Goal: Information Seeking & Learning: Learn about a topic

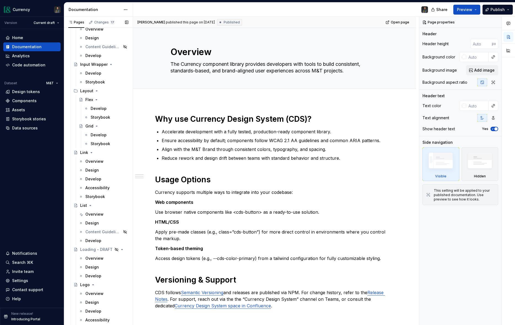
scroll to position [1452, 0]
click at [81, 205] on div "List" at bounding box center [83, 205] width 7 height 6
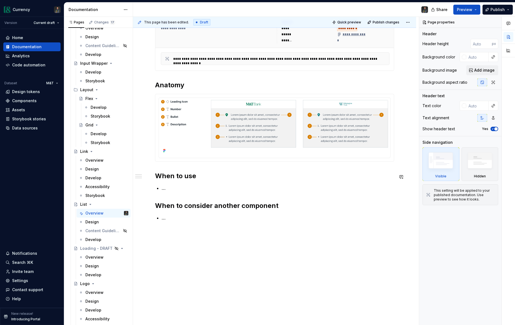
scroll to position [138, 0]
drag, startPoint x: 166, startPoint y: 188, endPoint x: 190, endPoint y: 193, distance: 24.6
click at [167, 188] on p "…" at bounding box center [278, 188] width 232 height 7
type textarea "*"
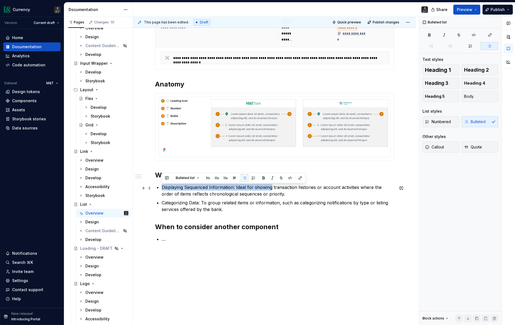
drag, startPoint x: 162, startPoint y: 188, endPoint x: 271, endPoint y: 189, distance: 109.3
click at [271, 189] on p "Displaying Sequenced Information: Ideal for showing transaction histories or ac…" at bounding box center [278, 190] width 232 height 13
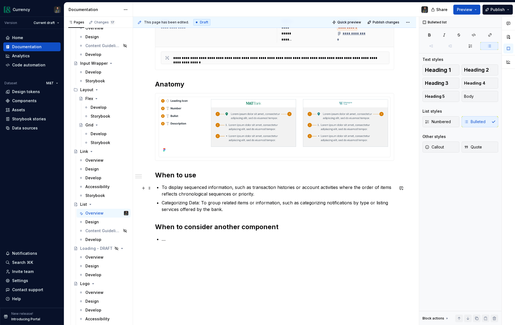
drag, startPoint x: 339, startPoint y: 187, endPoint x: 344, endPoint y: 188, distance: 5.0
click at [339, 187] on p "To display sequenced information, such as transaction histories or account acti…" at bounding box center [278, 190] width 232 height 13
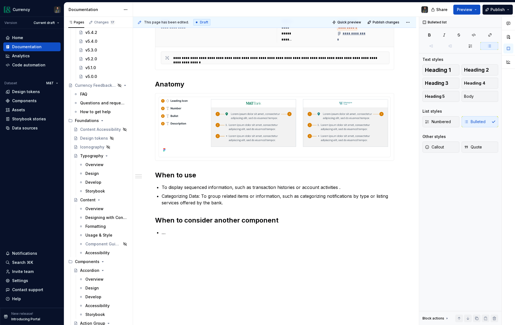
scroll to position [211, 0]
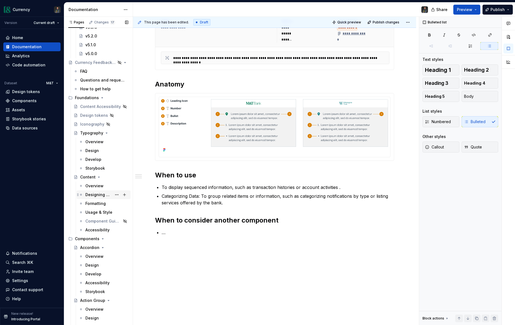
click at [97, 195] on div "Designing with Content" at bounding box center [98, 195] width 26 height 6
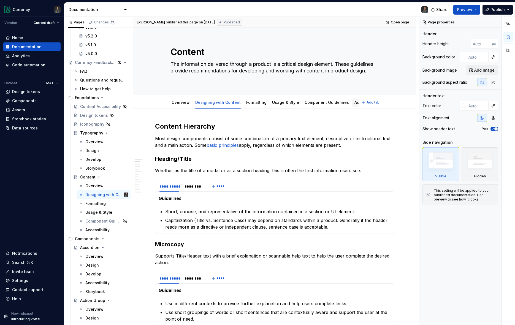
click at [354, 101] on link "Accessibility" at bounding box center [366, 102] width 24 height 5
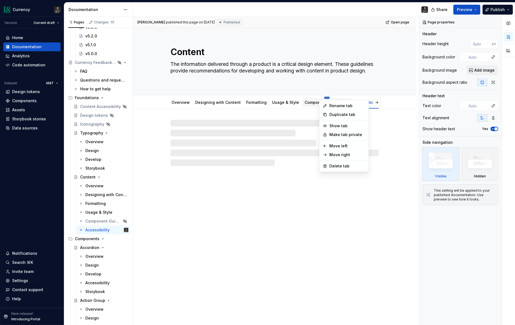
click at [320, 97] on html "Currency Version Current draft Home Documentation Analytics Code automation Dat…" at bounding box center [257, 162] width 515 height 325
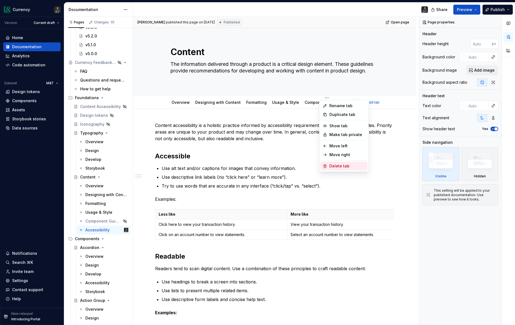
click at [331, 163] on div "Delete tab" at bounding box center [347, 166] width 36 height 6
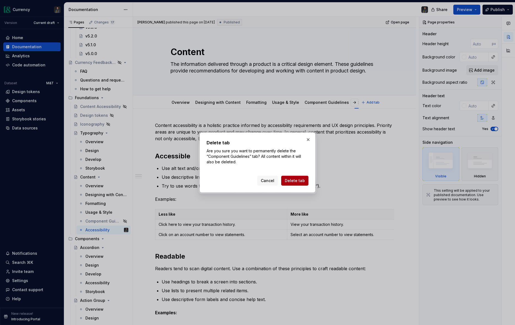
click at [293, 182] on span "Delete tab" at bounding box center [295, 181] width 20 height 6
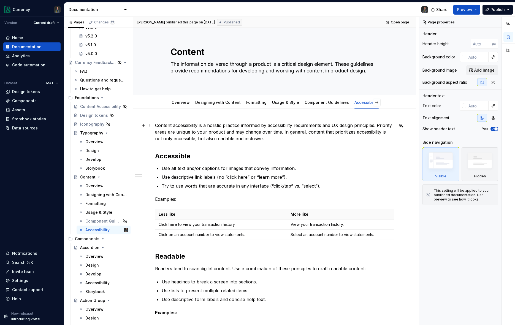
click at [322, 138] on p "Content accessibility is a holistic practice informed by accessibility requirem…" at bounding box center [274, 132] width 239 height 20
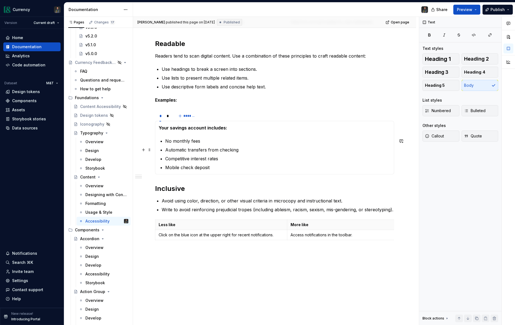
scroll to position [209, 0]
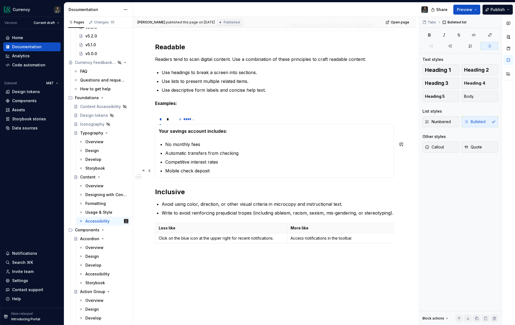
click at [224, 171] on p "Mobile check deposit" at bounding box center [277, 170] width 225 height 7
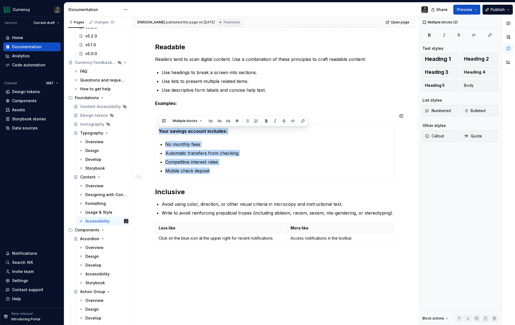
drag, startPoint x: 220, startPoint y: 171, endPoint x: 146, endPoint y: 127, distance: 85.6
click at [146, 127] on div "Content accessibility is a holistic practice informed by accessibility requirem…" at bounding box center [274, 125] width 283 height 450
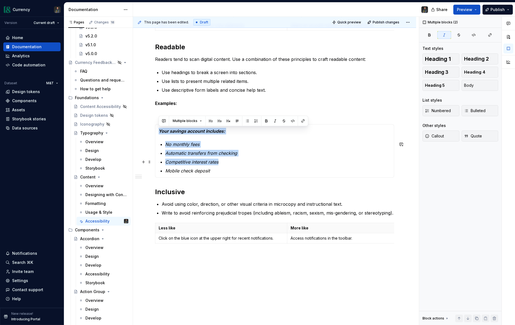
click at [188, 161] on em "Competitive interest rates" at bounding box center [191, 162] width 53 height 6
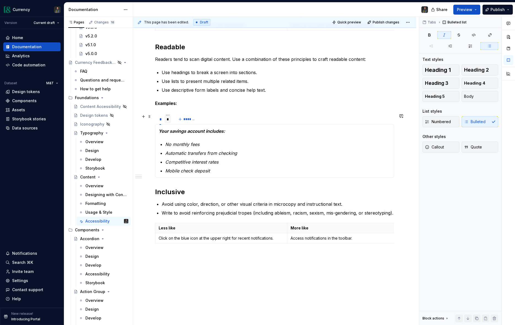
click at [169, 121] on div "*" at bounding box center [167, 119] width 7 height 8
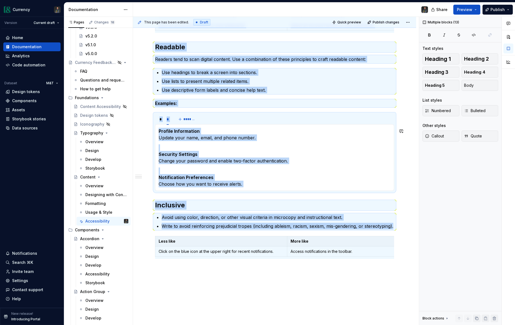
click at [198, 137] on p "Profile Information Update your name, email, and phone number." at bounding box center [275, 134] width 232 height 13
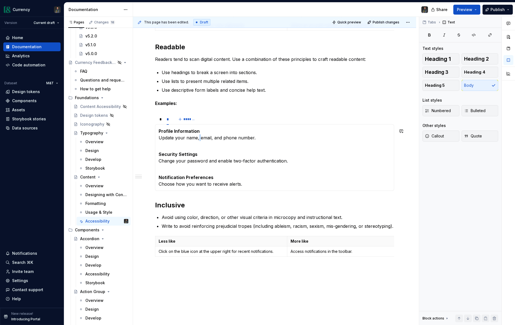
click at [198, 137] on p "Profile Information Update your name, email, and phone number." at bounding box center [275, 134] width 232 height 13
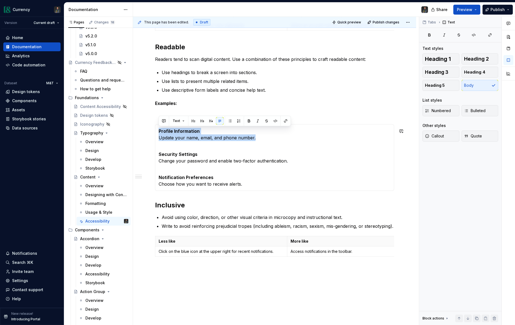
click at [198, 137] on p "Profile Information Update your name, email, and phone number." at bounding box center [275, 134] width 232 height 13
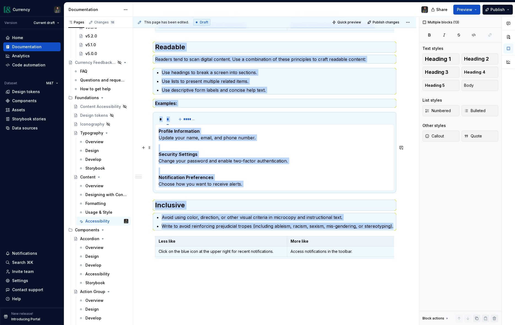
click at [213, 159] on p "Security Settings Change your password and enable two-factor authentication." at bounding box center [275, 154] width 232 height 20
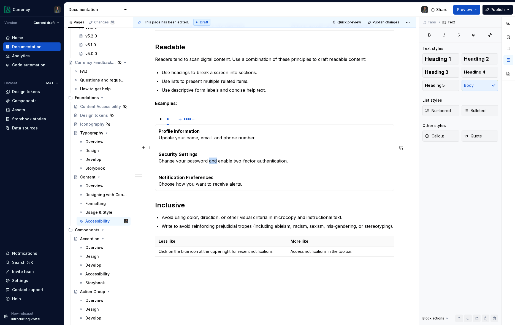
click at [213, 159] on p "Security Settings Change your password and enable two-factor authentication." at bounding box center [275, 154] width 232 height 20
click at [246, 186] on p "Notification Preferences Choose how you want to receive alerts." at bounding box center [275, 177] width 232 height 20
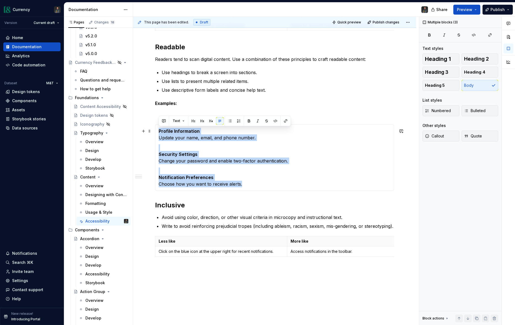
drag, startPoint x: 229, startPoint y: 173, endPoint x: 176, endPoint y: 138, distance: 62.4
click at [157, 133] on div "Your savings account includes: No monthly fees Automatic transfers from checkin…" at bounding box center [274, 157] width 239 height 67
click at [254, 121] on button "button" at bounding box center [258, 121] width 8 height 8
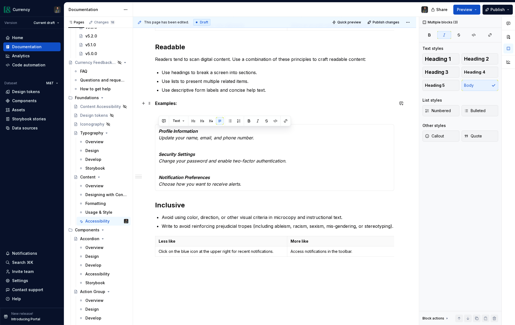
click at [185, 102] on p "Examples:" at bounding box center [274, 103] width 239 height 7
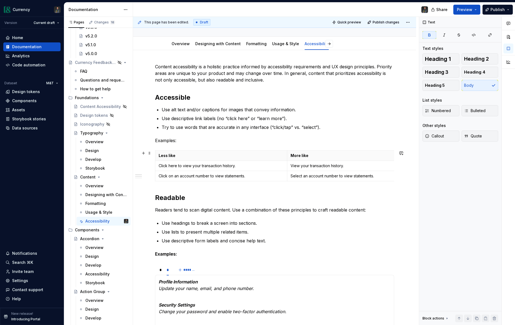
scroll to position [0, 0]
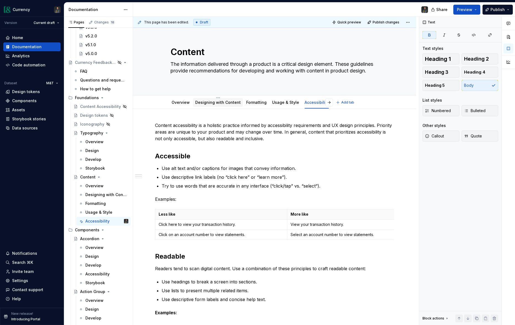
click at [215, 104] on link "Designing with Content" at bounding box center [217, 102] width 45 height 5
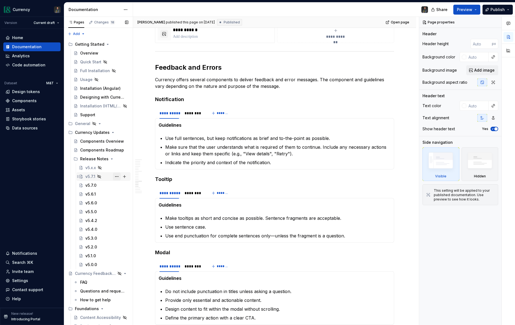
click at [116, 177] on button "Page tree" at bounding box center [117, 177] width 8 height 8
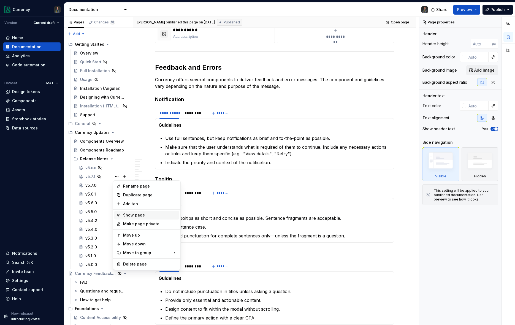
click at [132, 215] on div "Show page" at bounding box center [150, 215] width 54 height 6
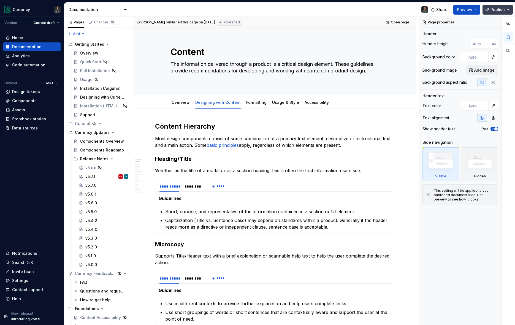
click at [497, 8] on span "Publish" at bounding box center [497, 10] width 14 height 6
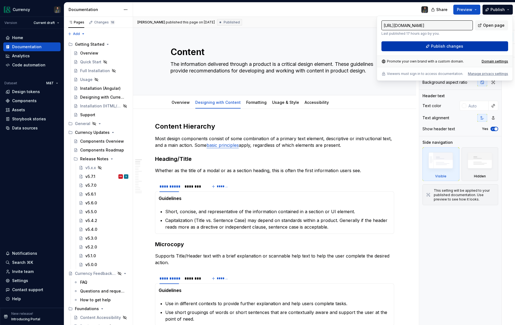
click at [438, 47] on span "Publish changes" at bounding box center [447, 46] width 32 height 6
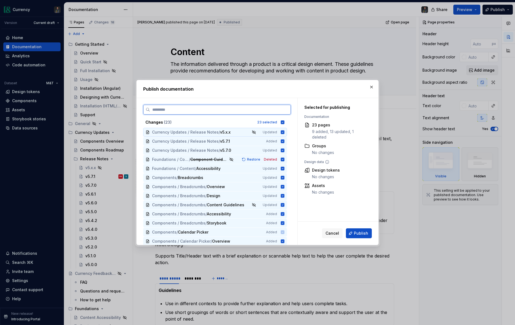
click at [284, 131] on icon at bounding box center [283, 132] width 4 height 4
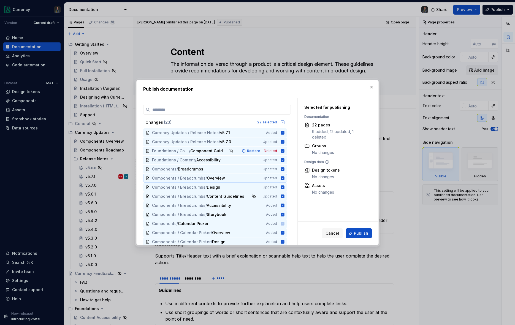
scroll to position [19, 0]
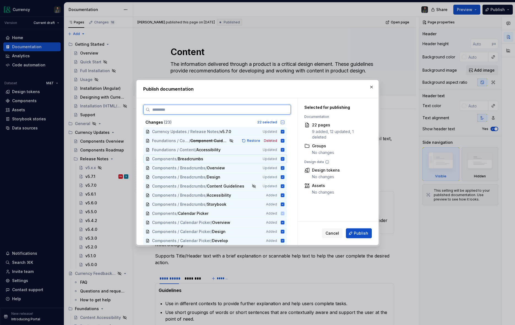
click at [284, 158] on icon at bounding box center [283, 159] width 4 height 4
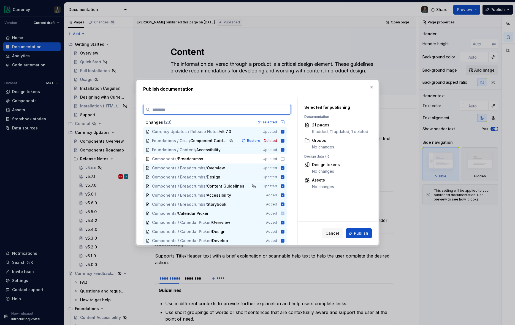
click at [284, 167] on icon at bounding box center [283, 168] width 4 height 4
click at [284, 176] on icon at bounding box center [283, 177] width 4 height 4
click at [285, 186] on icon at bounding box center [282, 186] width 4 height 4
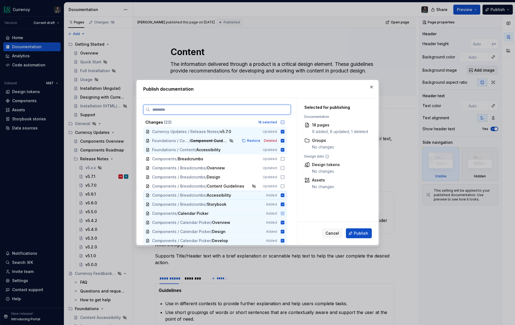
click at [284, 194] on icon at bounding box center [283, 195] width 4 height 4
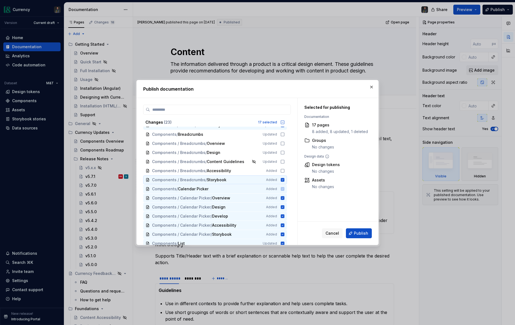
scroll to position [53, 0]
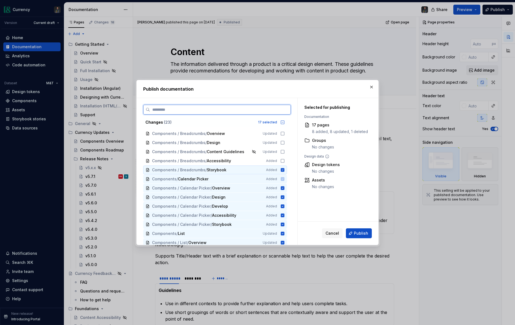
click at [284, 169] on icon at bounding box center [283, 170] width 4 height 4
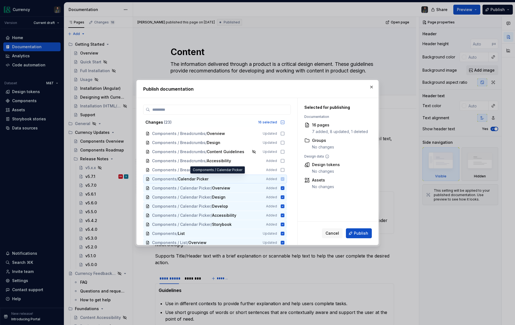
click at [284, 180] on icon at bounding box center [283, 179] width 4 height 4
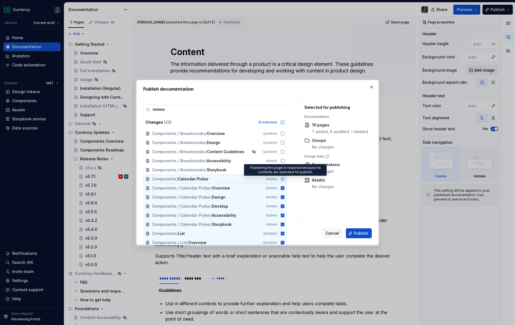
click at [284, 180] on icon at bounding box center [283, 179] width 4 height 4
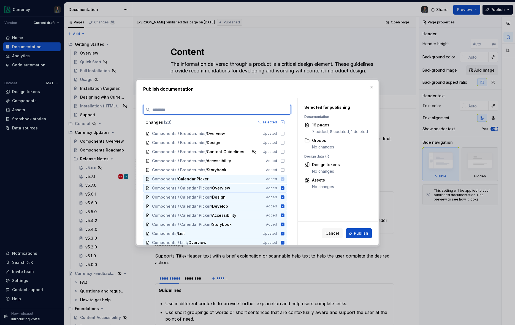
click at [284, 189] on icon at bounding box center [283, 188] width 4 height 4
click at [284, 196] on icon at bounding box center [283, 197] width 4 height 4
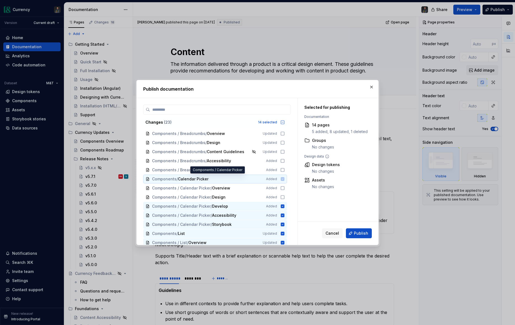
click at [284, 180] on icon at bounding box center [283, 179] width 4 height 4
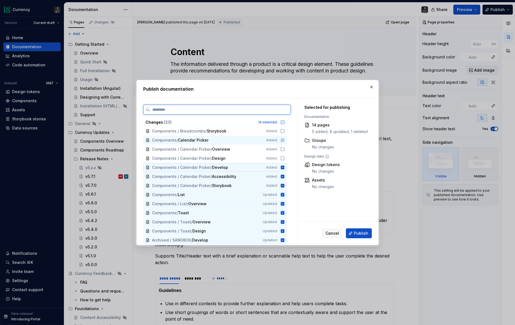
click at [284, 167] on icon at bounding box center [283, 167] width 4 height 4
click at [284, 176] on icon at bounding box center [283, 177] width 4 height 4
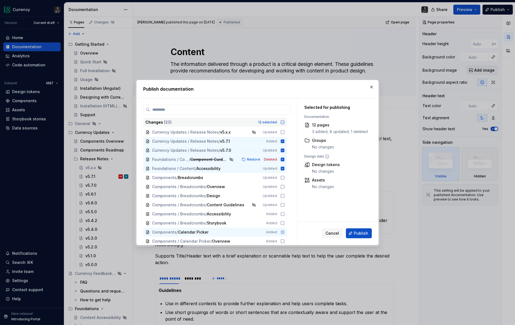
click at [285, 123] on icon at bounding box center [282, 122] width 4 height 4
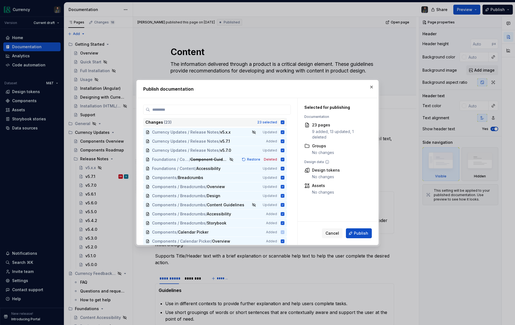
click at [284, 123] on icon at bounding box center [283, 122] width 4 height 4
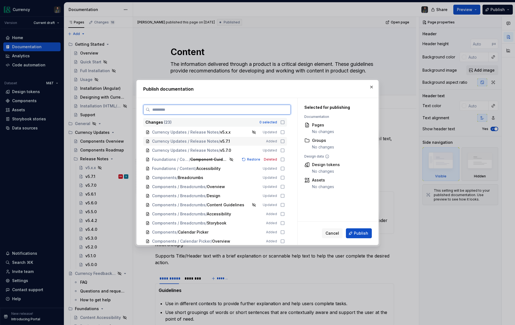
click at [285, 142] on icon at bounding box center [282, 141] width 4 height 4
click at [285, 151] on icon at bounding box center [282, 150] width 4 height 4
click at [285, 159] on icon at bounding box center [282, 159] width 4 height 4
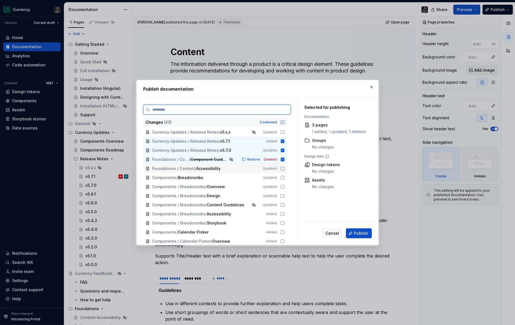
click at [285, 168] on icon at bounding box center [282, 168] width 4 height 4
click at [359, 231] on span "Publish" at bounding box center [361, 233] width 14 height 6
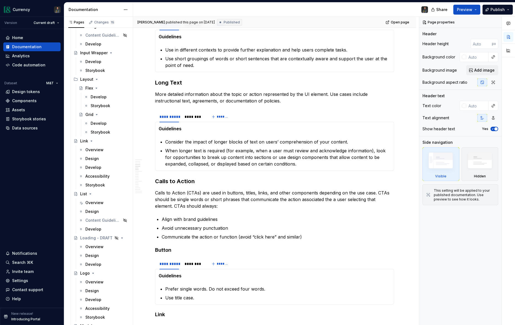
scroll to position [1454, 0]
click at [97, 203] on div "Overview" at bounding box center [94, 203] width 18 height 6
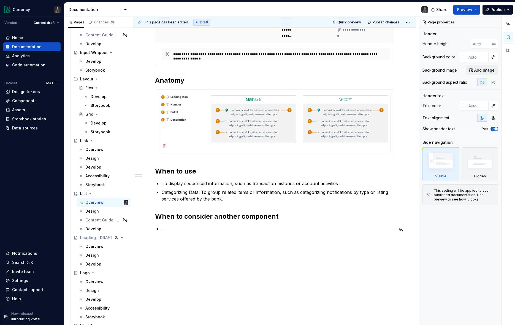
scroll to position [153, 0]
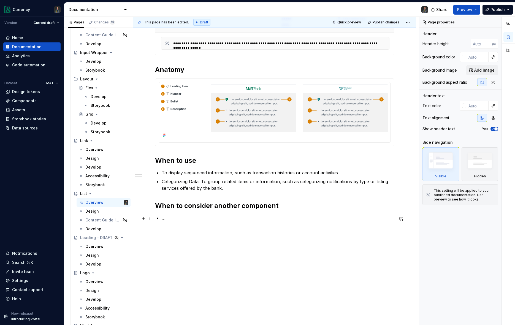
type textarea "*"
click at [170, 218] on p "…" at bounding box center [278, 217] width 232 height 7
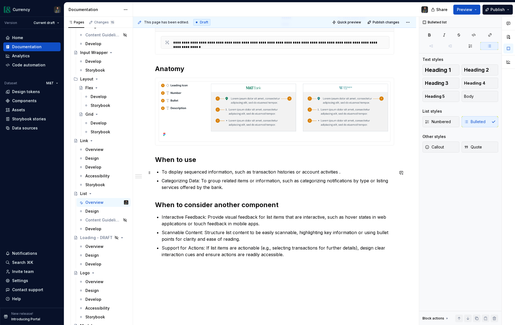
click at [339, 173] on p "To display sequenced information, such as transaction histories or account acti…" at bounding box center [278, 171] width 232 height 7
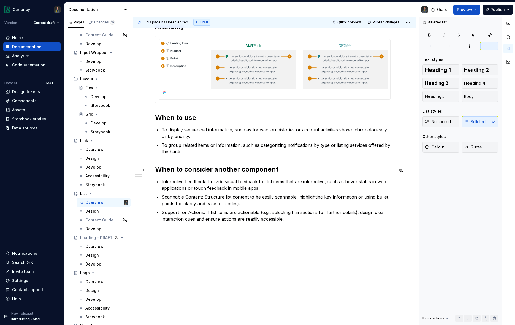
scroll to position [194, 0]
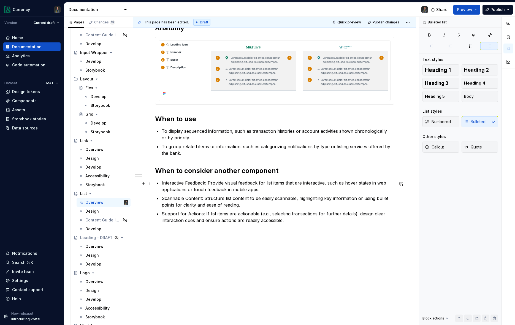
click at [208, 184] on p "Interactive Feedback: Provide visual feedback for list items that are interacti…" at bounding box center [278, 186] width 232 height 13
drag, startPoint x: 162, startPoint y: 184, endPoint x: 207, endPoint y: 183, distance: 45.2
click at [207, 183] on p "Interactive Feedback: Provide visual feedback for list items that are interacti…" at bounding box center [278, 186] width 232 height 13
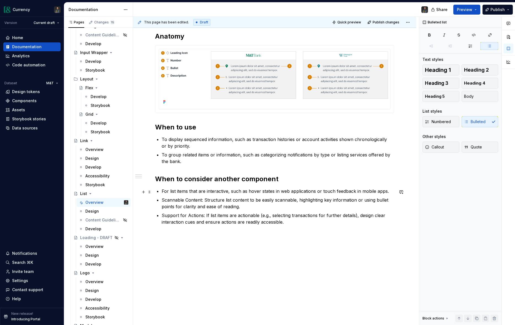
scroll to position [191, 0]
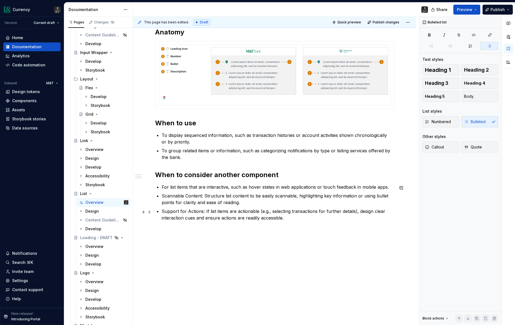
click at [251, 211] on p "Support for Actions: If list items are actionable (e.g., selecting transactions…" at bounding box center [278, 214] width 232 height 13
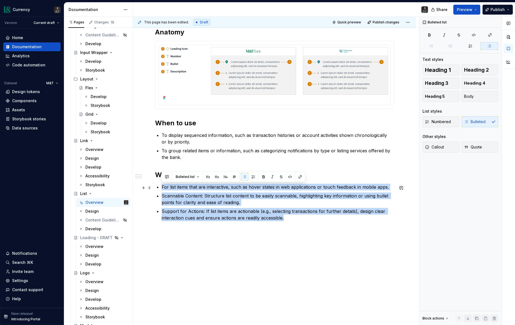
drag, startPoint x: 284, startPoint y: 218, endPoint x: 162, endPoint y: 187, distance: 125.1
click at [162, 187] on ul "For list items that are interactive, such as hover states in web applications o…" at bounding box center [278, 202] width 232 height 37
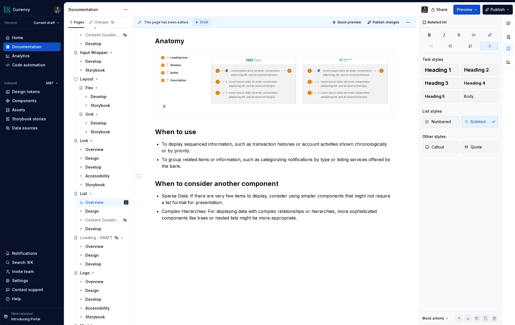
scroll to position [182, 0]
drag, startPoint x: 189, startPoint y: 195, endPoint x: 216, endPoint y: 213, distance: 31.6
click at [189, 195] on p "Sparse Data: If there are very few items to display, consider using simpler com…" at bounding box center [278, 198] width 232 height 13
drag, startPoint x: 208, startPoint y: 210, endPoint x: 159, endPoint y: 210, distance: 48.5
click at [159, 210] on div "**********" at bounding box center [274, 81] width 239 height 280
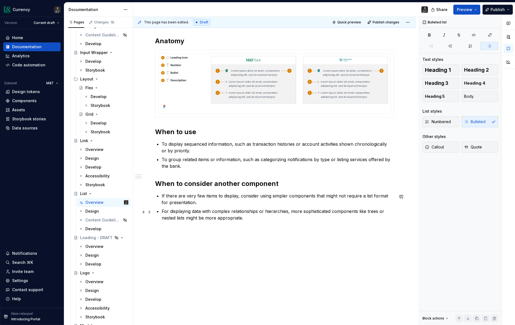
click at [290, 210] on p "For displaying data with complex relationships or hierarchies, more sophisticat…" at bounding box center [278, 214] width 232 height 13
click at [192, 211] on p "For displaying data with complex relationships or hierarchies, more sophisticat…" at bounding box center [278, 214] width 232 height 13
click at [295, 212] on p "For displaying data with complex relationships or hierarchies, more sophisticat…" at bounding box center [278, 214] width 232 height 13
click at [292, 211] on p "For displaying data with complex relationships or hierarchies, more sophisticat…" at bounding box center [278, 214] width 232 height 13
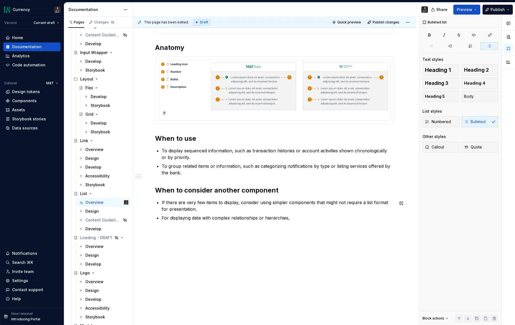
scroll to position [175, 0]
drag, startPoint x: 161, startPoint y: 218, endPoint x: 243, endPoint y: 235, distance: 83.6
click at [164, 219] on div "**********" at bounding box center [274, 84] width 239 height 274
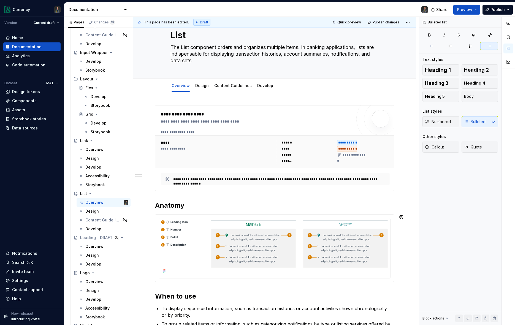
scroll to position [0, 0]
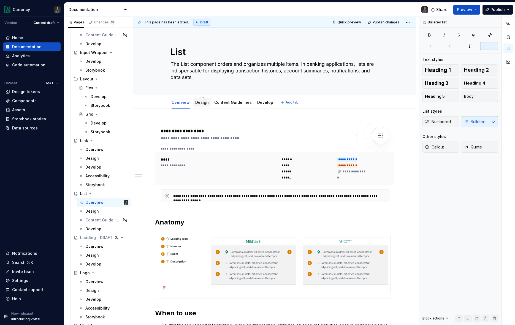
click at [200, 104] on link "Design" at bounding box center [201, 102] width 13 height 5
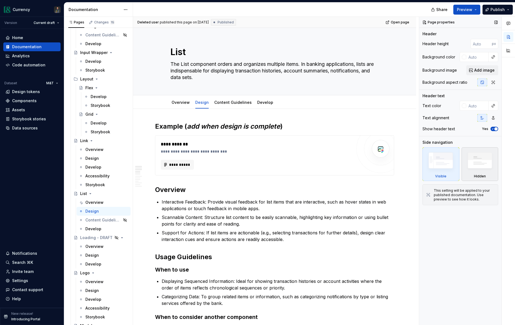
type textarea "*"
